Goal: Navigation & Orientation: Find specific page/section

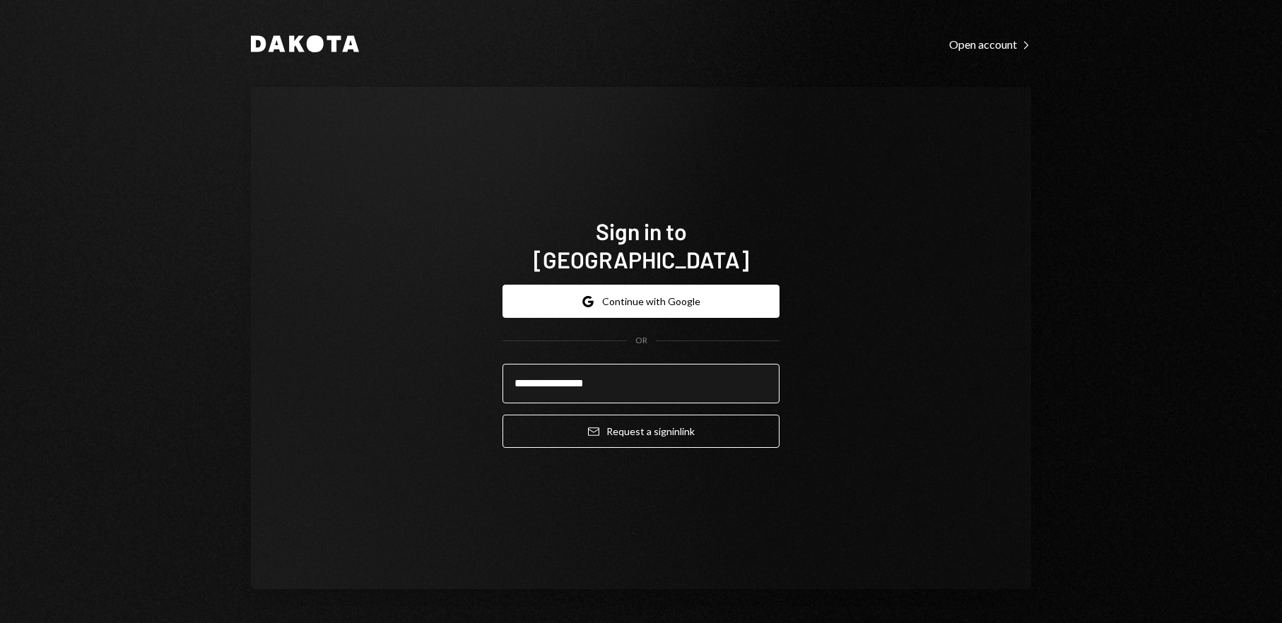
type input "**********"
click at [502, 415] on button "Email Request a sign in link" at bounding box center [640, 431] width 277 height 33
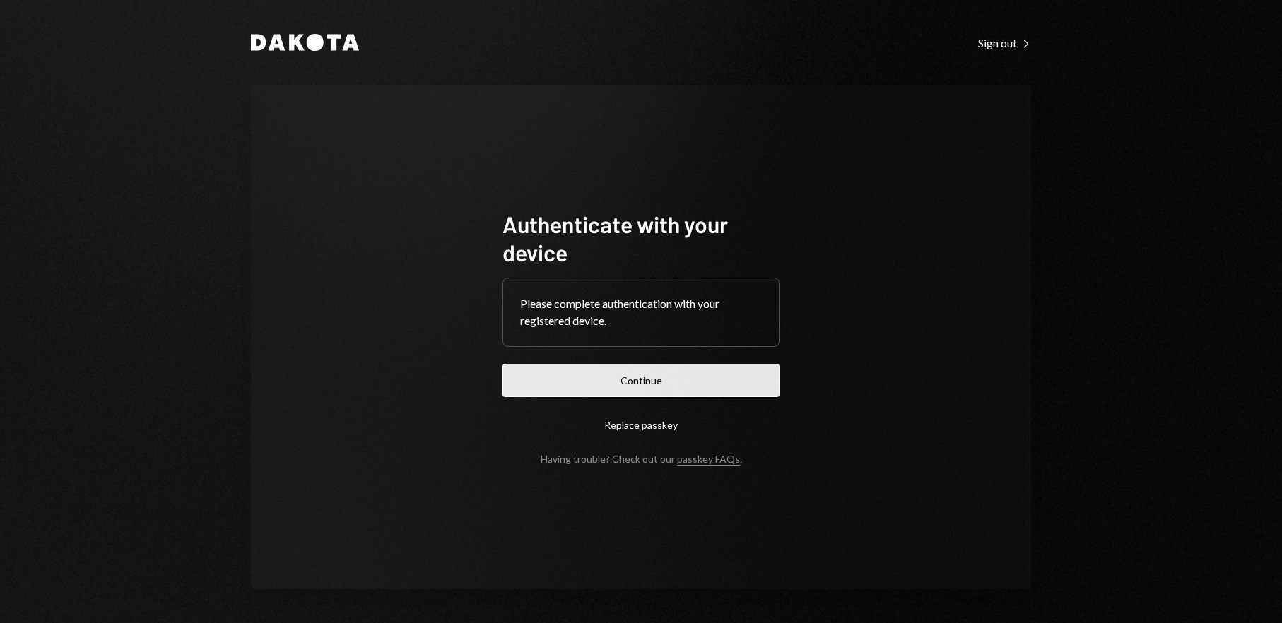
click at [616, 388] on button "Continue" at bounding box center [640, 380] width 277 height 33
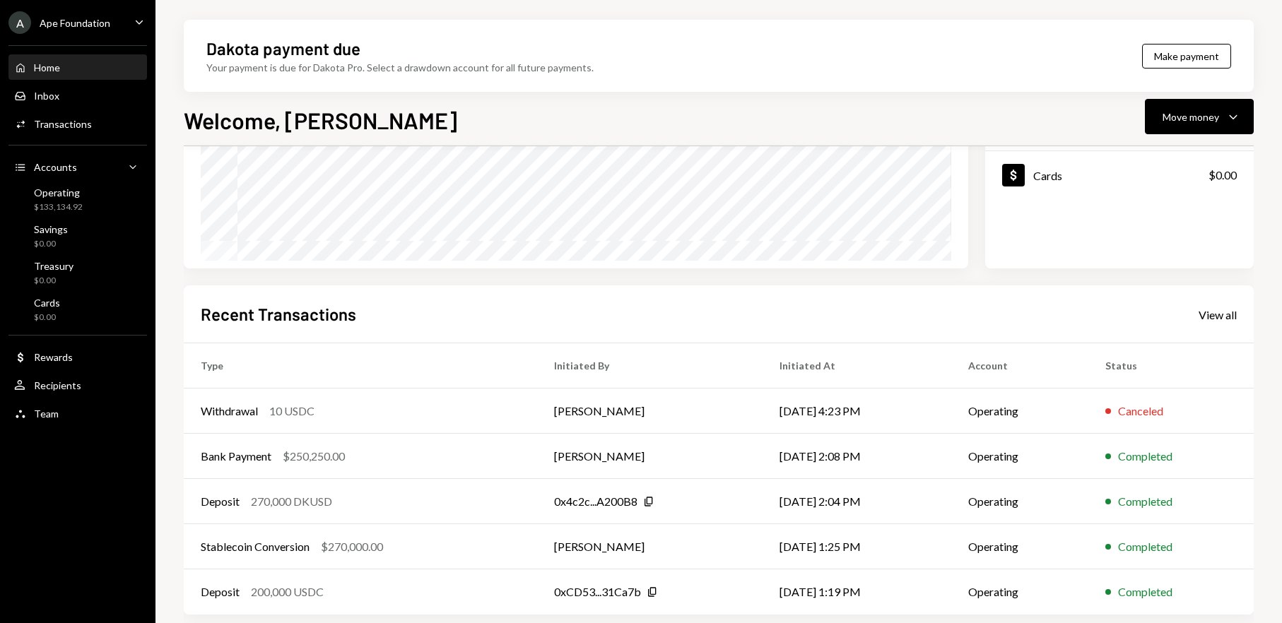
scroll to position [229, 0]
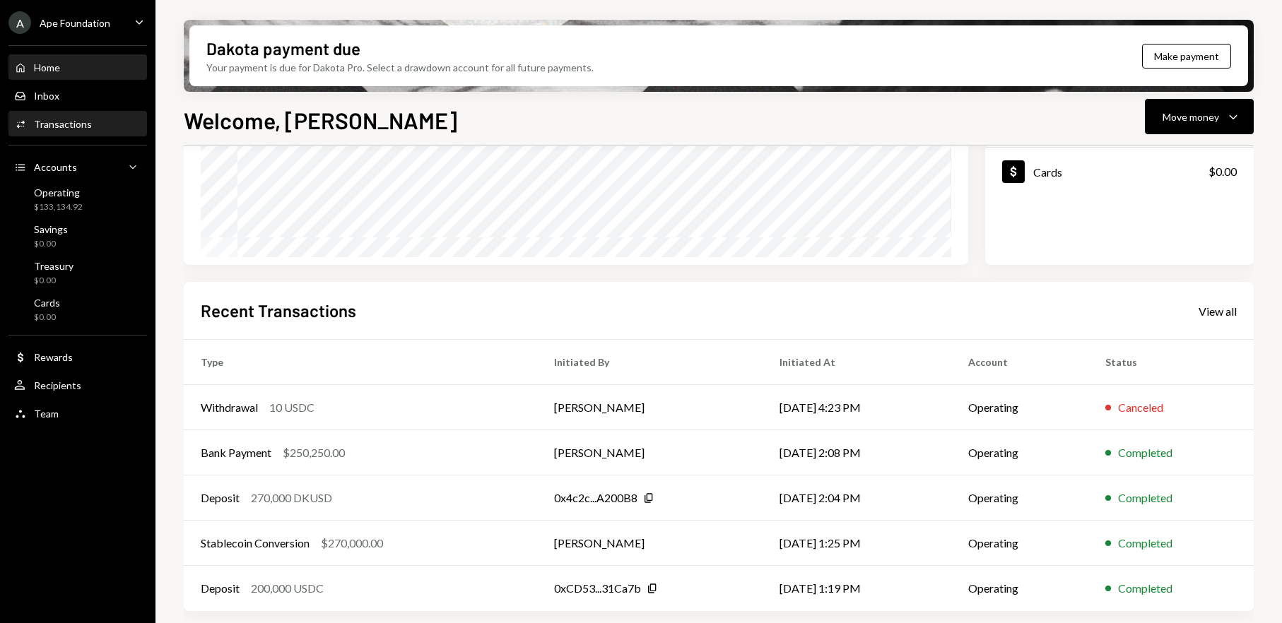
click at [66, 126] on div "Transactions" at bounding box center [63, 124] width 58 height 12
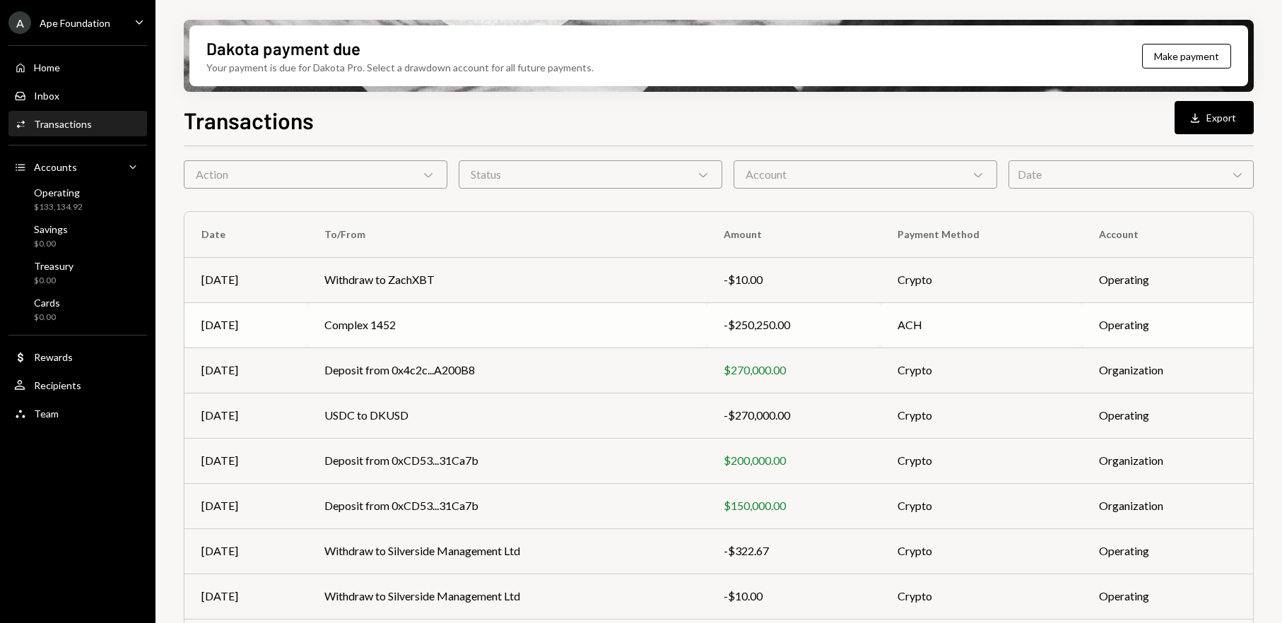
scroll to position [42, 0]
